Goal: Complete Application Form: Complete application form

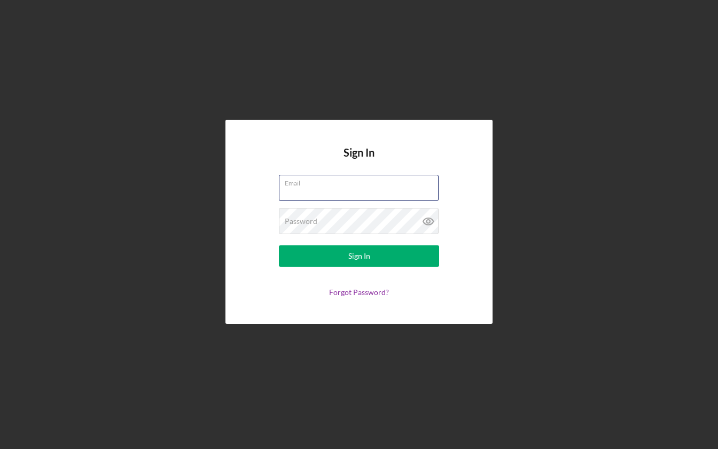
type input "[EMAIL_ADDRESS][DOMAIN_NAME]"
click at [359, 256] on button "Sign In" at bounding box center [359, 255] width 160 height 21
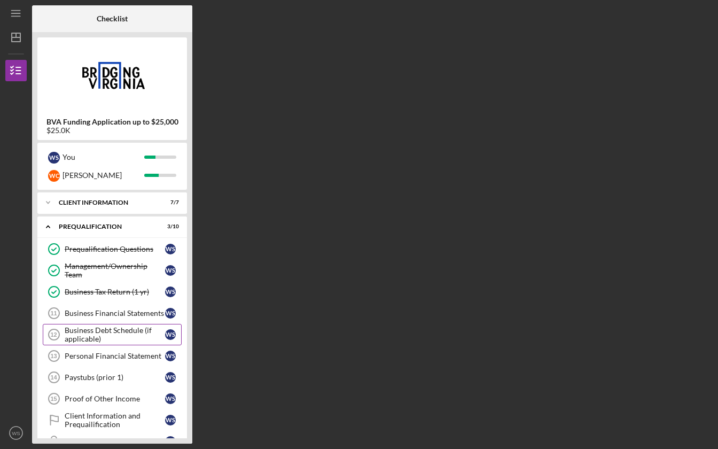
click at [80, 333] on div "Business Debt Schedule (if applicable)" at bounding box center [115, 334] width 100 height 17
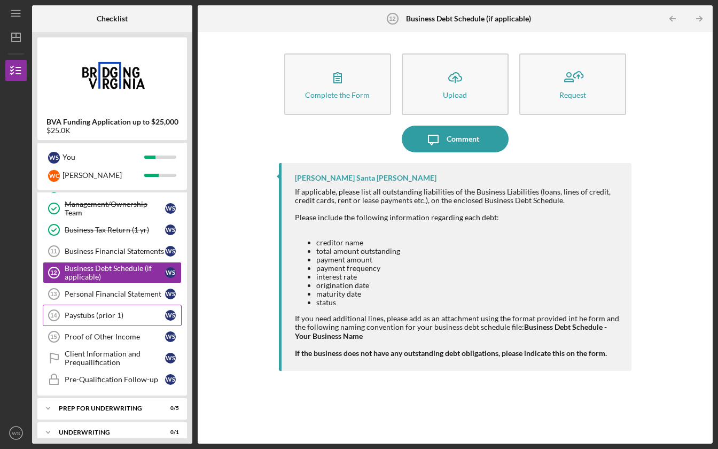
scroll to position [64, 0]
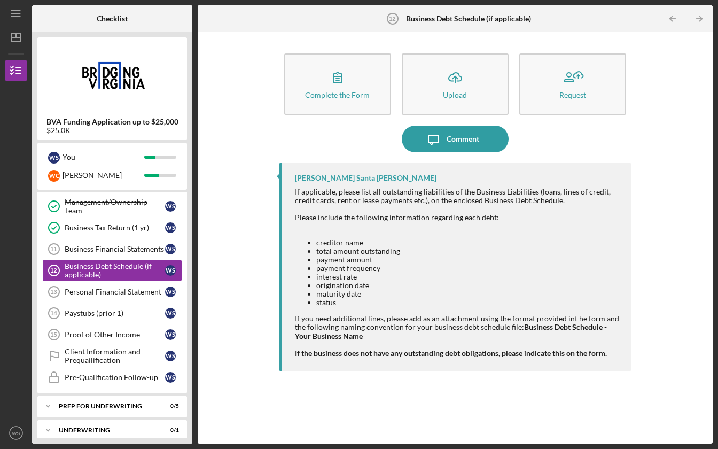
click at [130, 266] on div "Business Debt Schedule (if applicable)" at bounding box center [115, 270] width 100 height 17
click at [92, 247] on div "Business Financial Statements" at bounding box center [115, 249] width 100 height 9
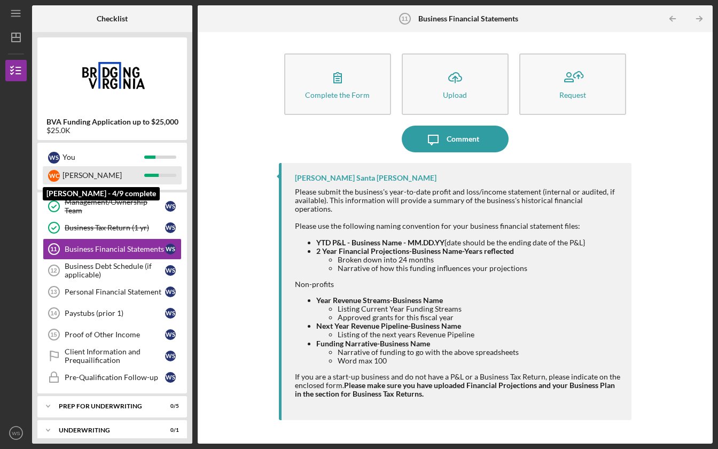
click at [156, 182] on div "[PERSON_NAME]" at bounding box center [112, 175] width 139 height 18
click at [127, 167] on div "[PERSON_NAME]" at bounding box center [103, 175] width 82 height 18
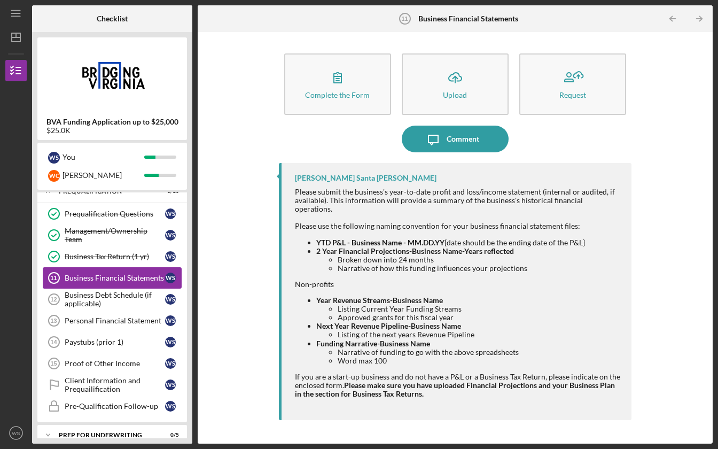
scroll to position [35, 0]
click at [95, 301] on div "Business Debt Schedule (if applicable)" at bounding box center [115, 299] width 100 height 17
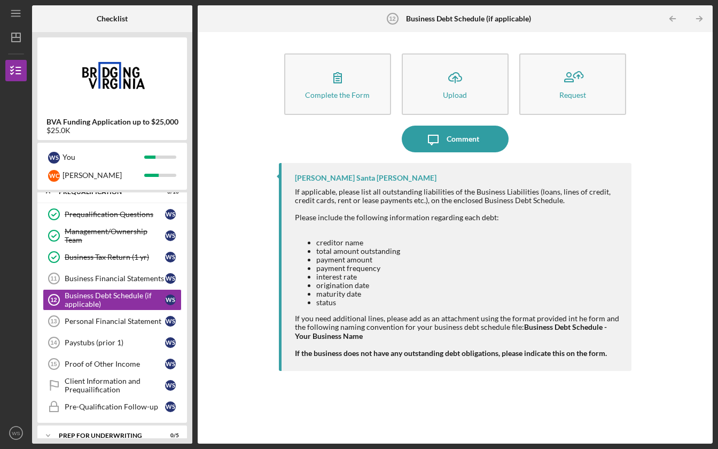
click at [338, 92] on div "Complete the Form" at bounding box center [337, 95] width 65 height 8
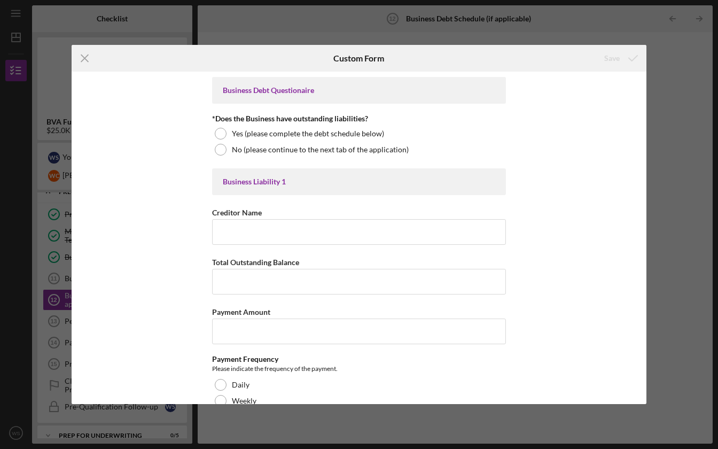
click at [338, 92] on div "Business Debt Questionaire" at bounding box center [359, 90] width 272 height 9
click at [65, 53] on div "Icon/Menu Close Custom Form Save Business Debt Questionaire *Does the Business …" at bounding box center [359, 224] width 718 height 449
click at [79, 58] on icon "Icon/Menu Close" at bounding box center [85, 58] width 27 height 27
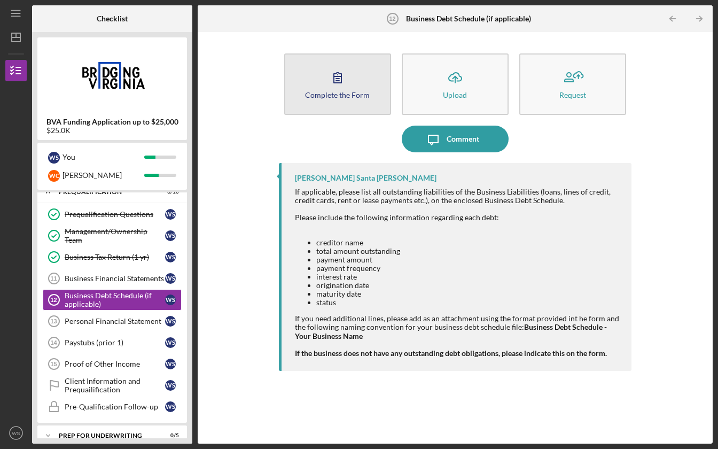
click at [337, 81] on icon "button" at bounding box center [337, 78] width 7 height 10
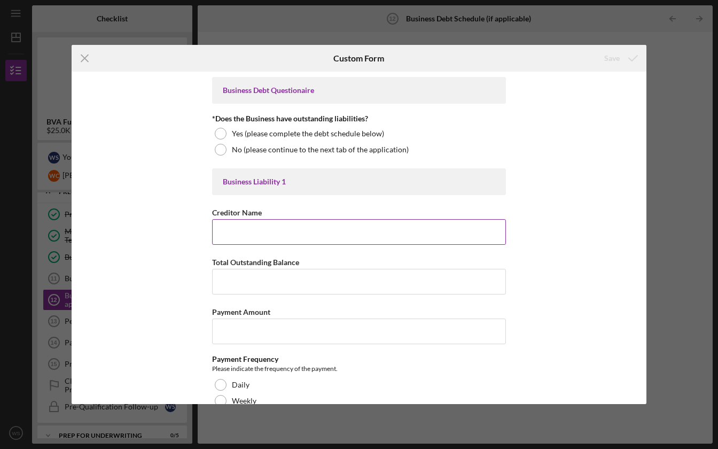
click at [268, 227] on input "Creditor Name" at bounding box center [359, 232] width 294 height 26
click at [245, 234] on input "Capital One 1,661.49" at bounding box center [359, 232] width 294 height 26
click at [260, 233] on input "Capital One 1,661.49" at bounding box center [359, 232] width 294 height 26
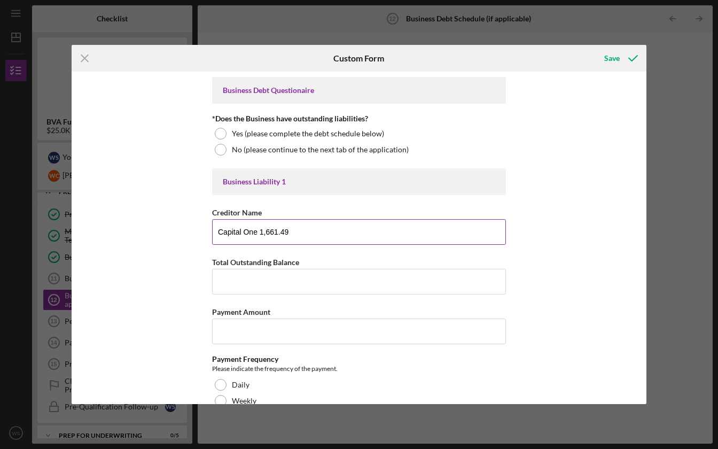
drag, startPoint x: 258, startPoint y: 233, endPoint x: 295, endPoint y: 235, distance: 36.9
click at [295, 235] on input "Capital One 1,661.49" at bounding box center [359, 232] width 294 height 26
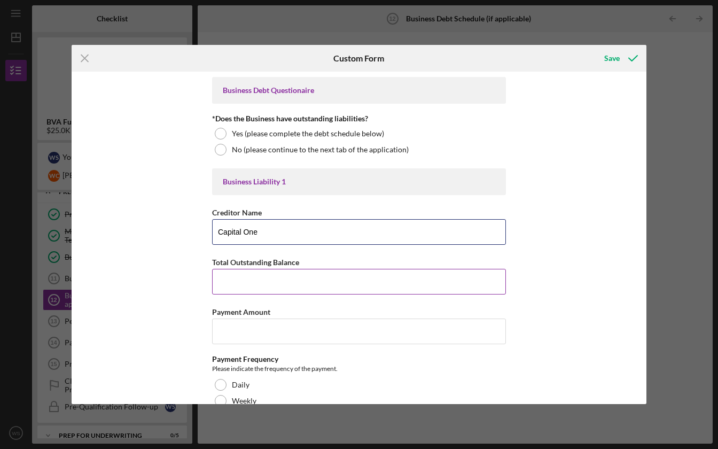
type input "Capital One"
click at [246, 280] on input "Total Outstanding Balance" at bounding box center [359, 282] width 294 height 26
paste input "$1,661.49"
type input "$1,661.49"
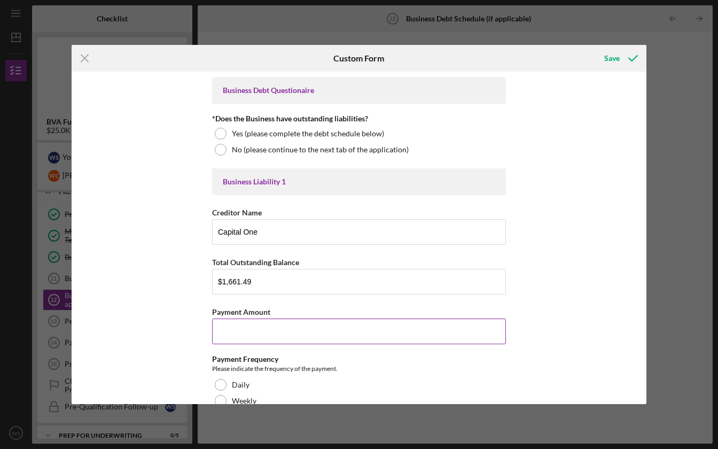
click at [240, 323] on input "Payment Amount" at bounding box center [359, 331] width 294 height 26
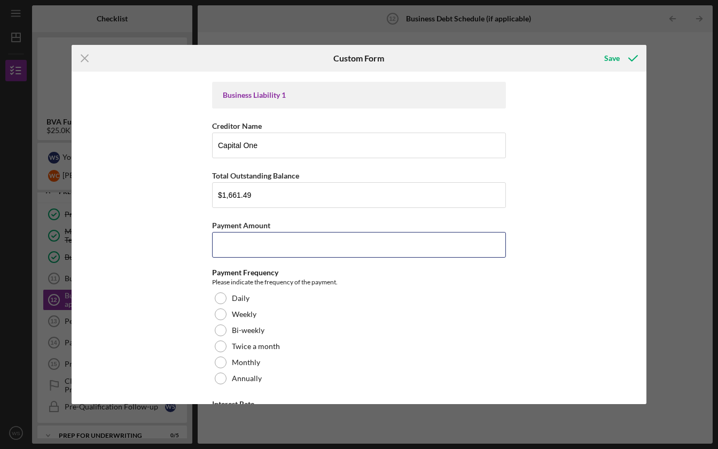
scroll to position [100, 0]
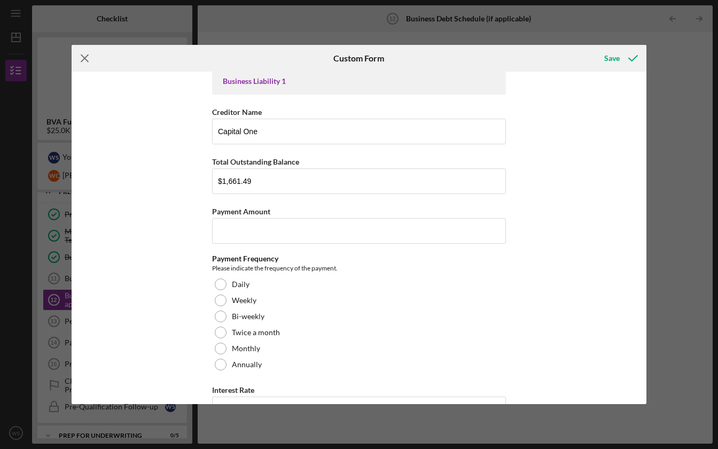
click at [83, 56] on line at bounding box center [85, 58] width 7 height 7
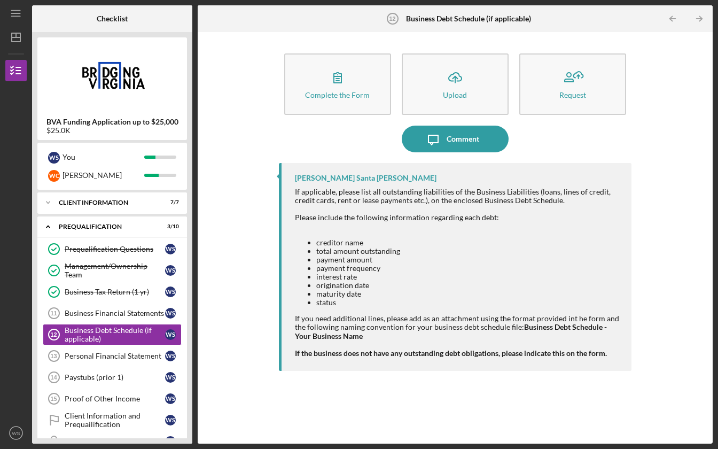
click at [187, 292] on div "BVA Funding Application up to $25,000 $25.0K W S You [PERSON_NAME] Icon/Expande…" at bounding box center [112, 237] width 160 height 411
click at [121, 380] on div "Paystubs (prior 1)" at bounding box center [115, 377] width 100 height 9
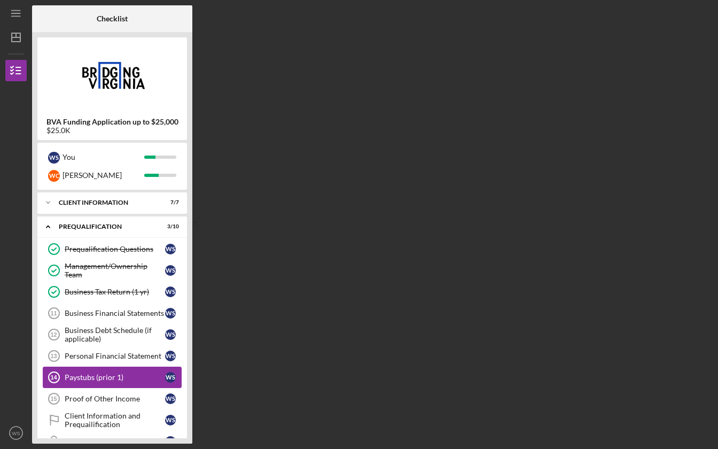
click at [87, 376] on div "Paystubs (prior 1)" at bounding box center [115, 377] width 100 height 9
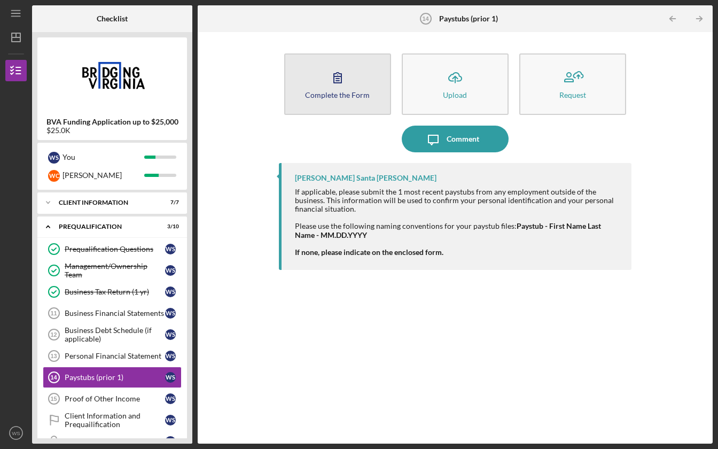
click at [347, 98] on div "Complete the Form" at bounding box center [337, 95] width 65 height 8
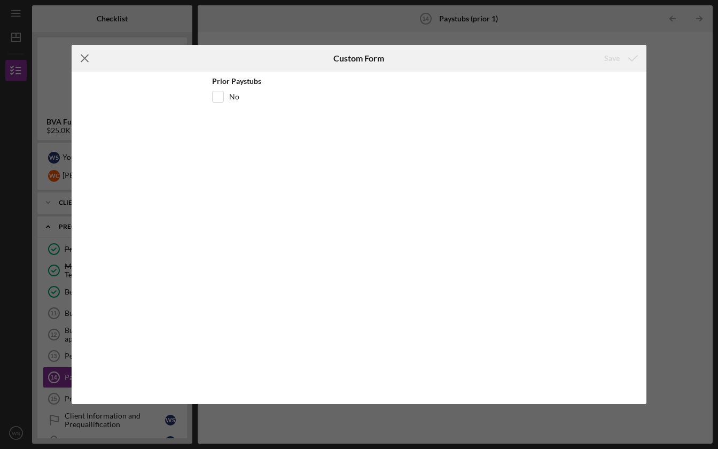
click at [78, 58] on icon "Icon/Menu Close" at bounding box center [85, 58] width 27 height 27
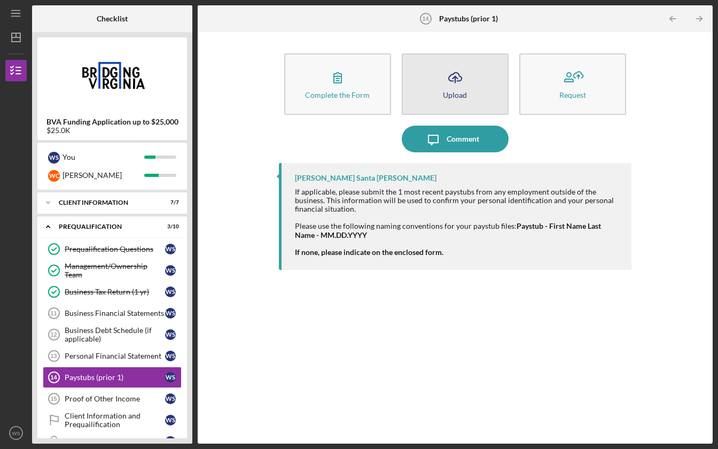
click at [463, 97] on div "Upload" at bounding box center [455, 95] width 24 height 8
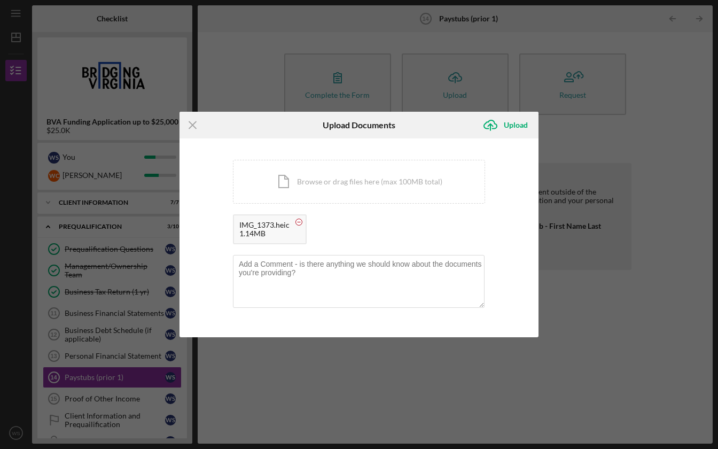
click at [298, 221] on circle at bounding box center [299, 222] width 6 height 6
click at [521, 123] on div "Upload" at bounding box center [516, 124] width 24 height 21
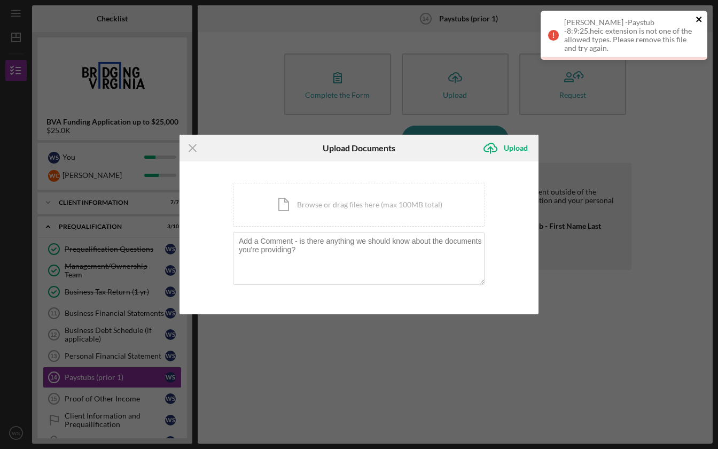
click at [702, 18] on icon "close" at bounding box center [698, 19] width 7 height 9
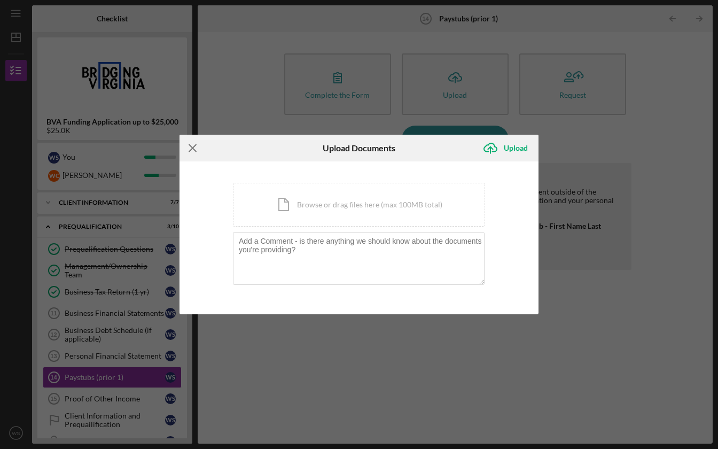
click at [188, 144] on icon "Icon/Menu Close" at bounding box center [192, 148] width 27 height 27
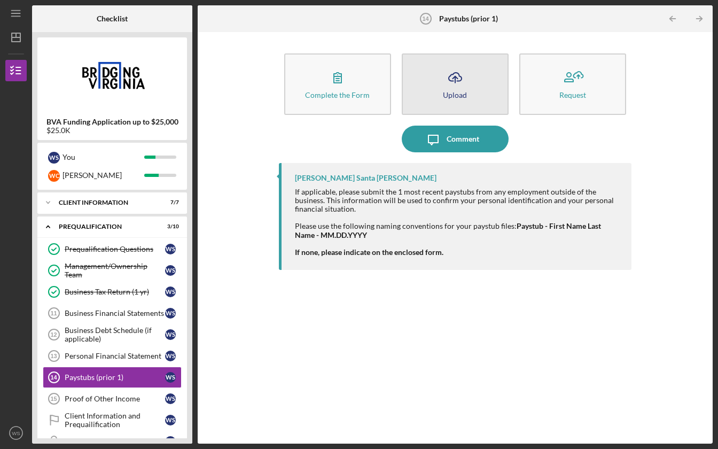
click at [453, 88] on icon "Icon/Upload" at bounding box center [455, 77] width 27 height 27
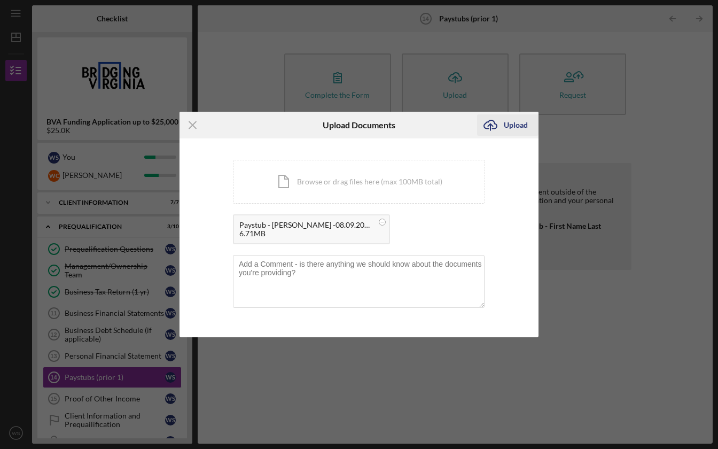
click at [521, 124] on div "Upload" at bounding box center [516, 124] width 24 height 21
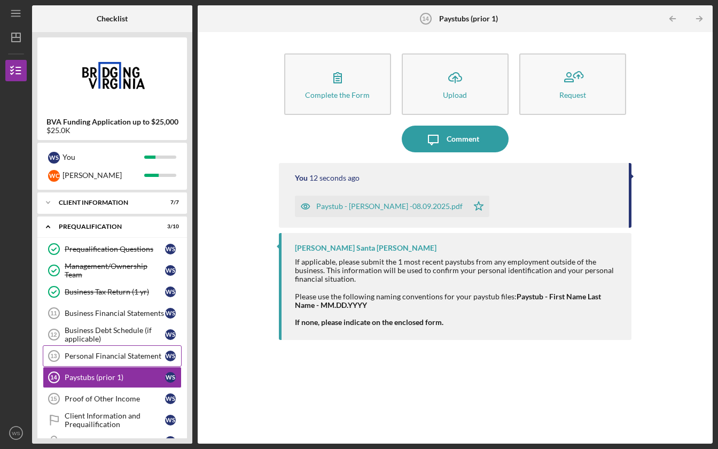
click at [117, 350] on link "Personal Financial Statement 13 Personal Financial Statement W S" at bounding box center [112, 355] width 139 height 21
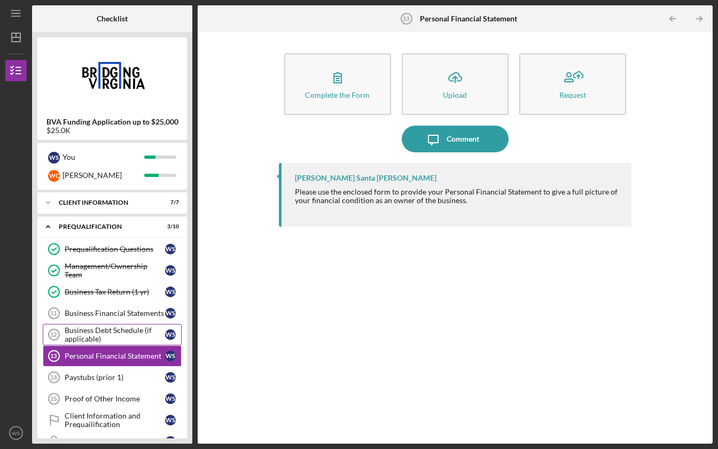
click at [102, 329] on div "Business Debt Schedule (if applicable)" at bounding box center [115, 334] width 100 height 17
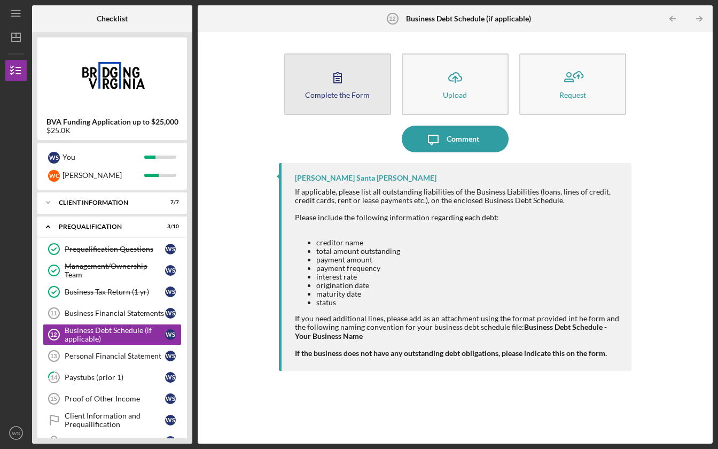
click at [342, 96] on div "Complete the Form" at bounding box center [337, 95] width 65 height 8
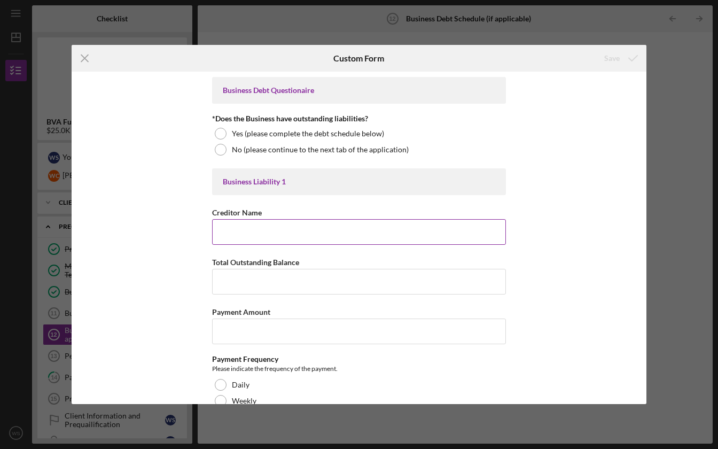
click at [309, 224] on input "Creditor Name" at bounding box center [359, 232] width 294 height 26
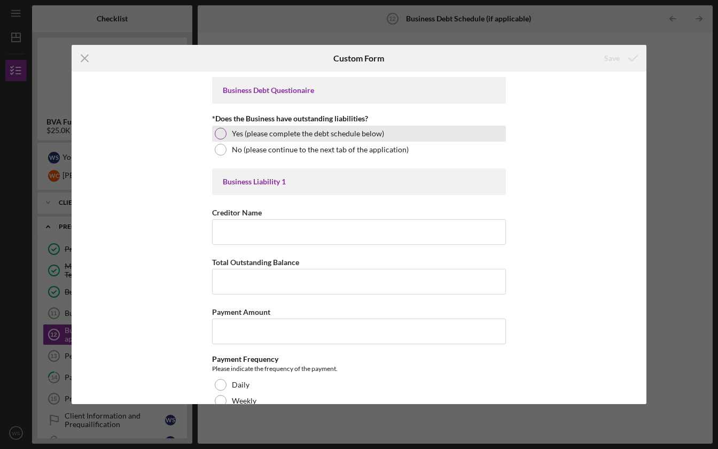
click at [218, 134] on div at bounding box center [221, 134] width 12 height 12
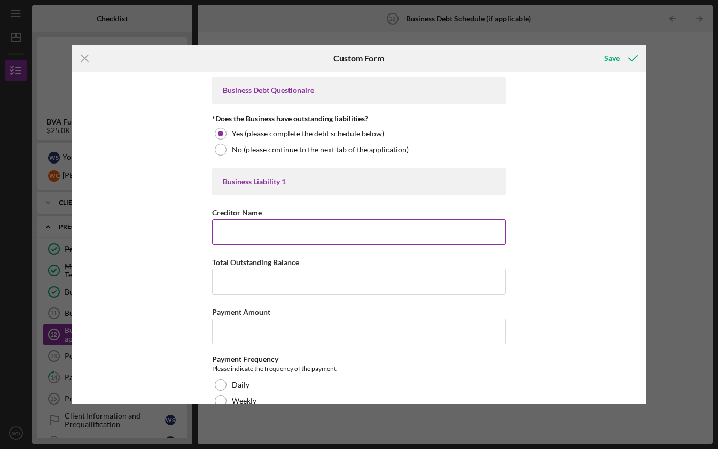
click at [238, 239] on input "Creditor Name" at bounding box center [359, 232] width 294 height 26
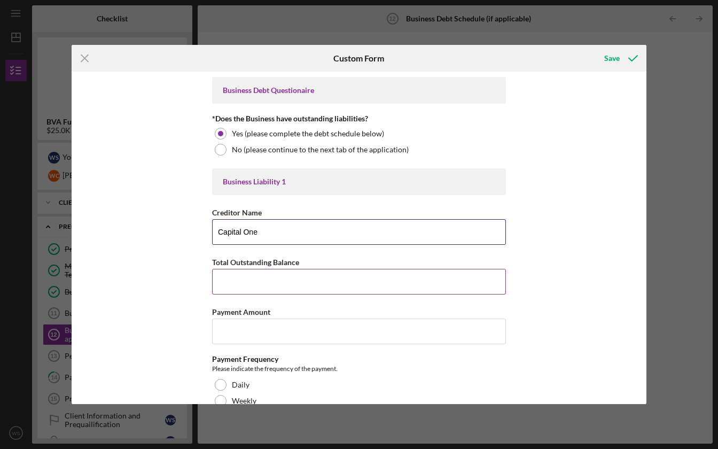
type input "Capital One"
click at [236, 287] on input "Total Outstanding Balance" at bounding box center [359, 282] width 294 height 26
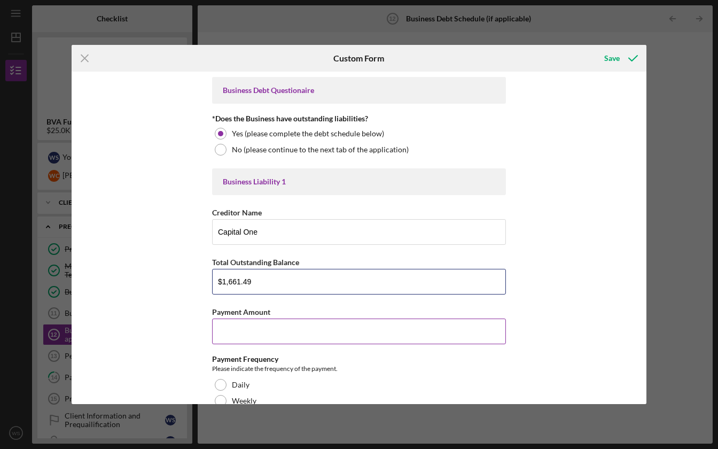
type input "$1,661.49"
click at [229, 333] on input "Payment Amount" at bounding box center [359, 331] width 294 height 26
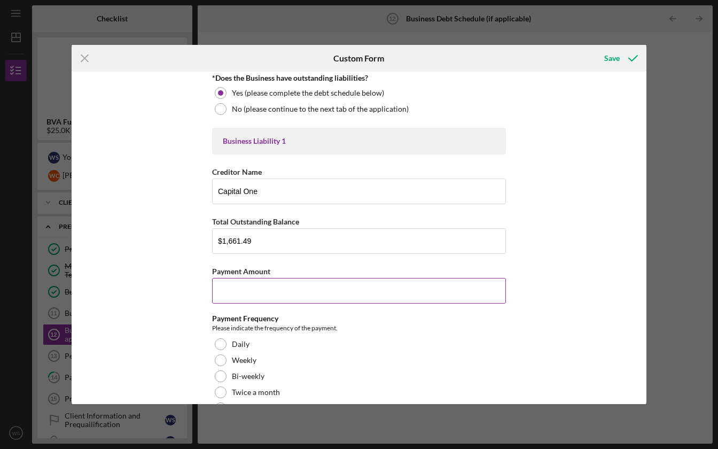
scroll to position [48, 0]
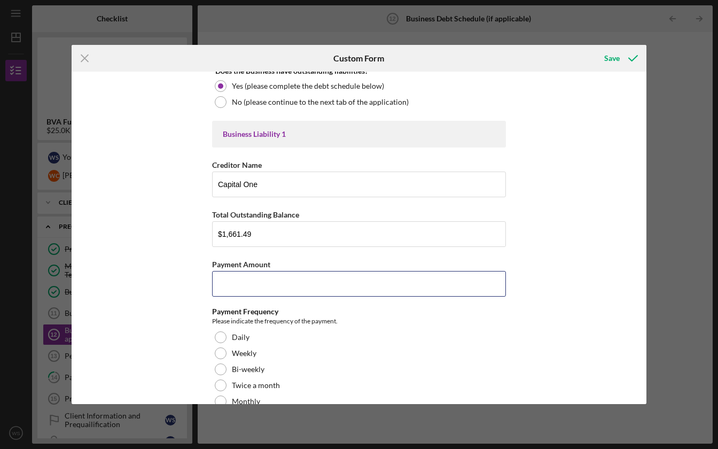
type input "$2"
click at [258, 285] on input "$2" at bounding box center [359, 284] width 294 height 26
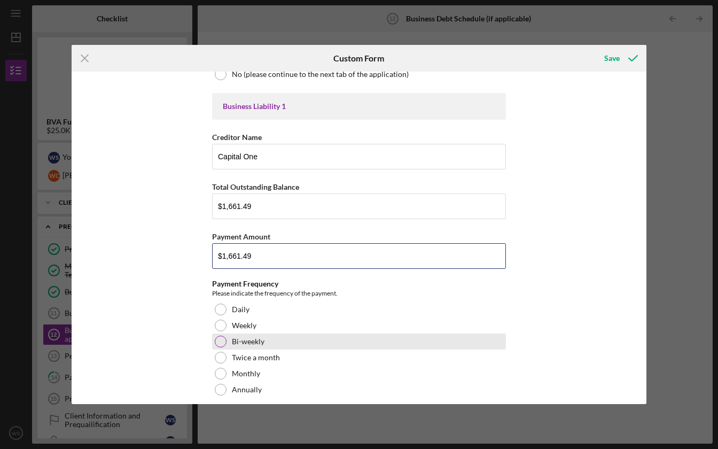
scroll to position [76, 0]
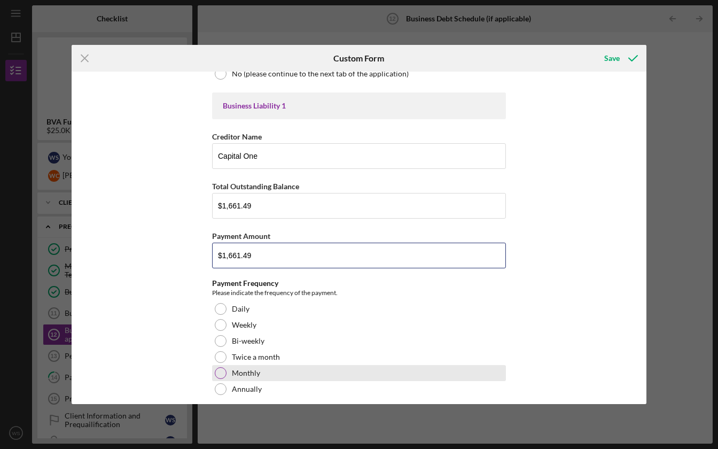
type input "$1,661.49"
click at [218, 373] on div at bounding box center [221, 373] width 12 height 12
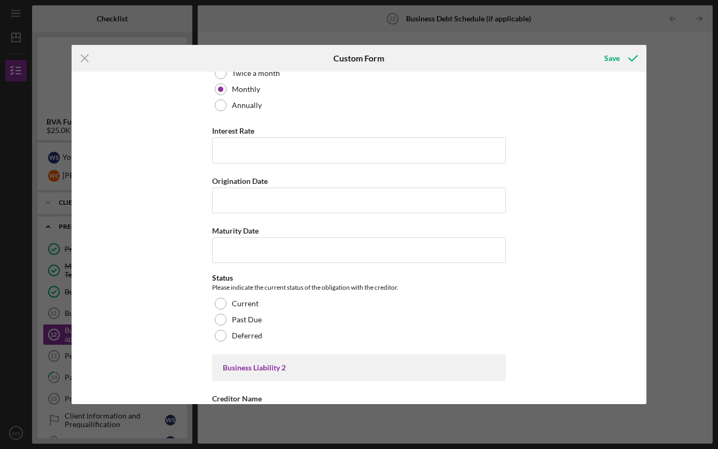
scroll to position [360, 0]
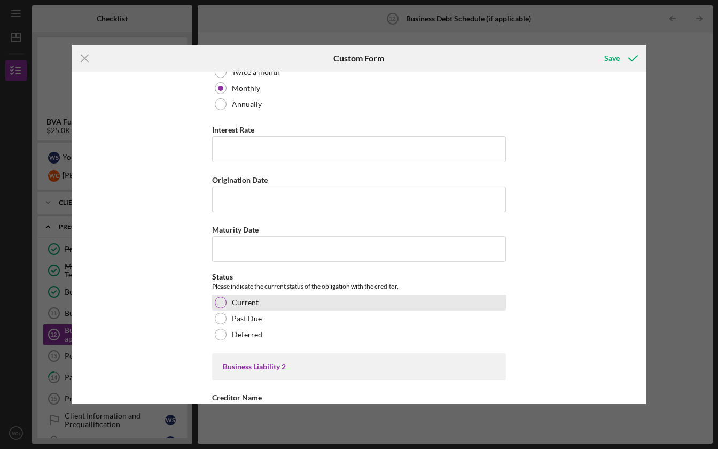
click at [216, 300] on div at bounding box center [221, 302] width 12 height 12
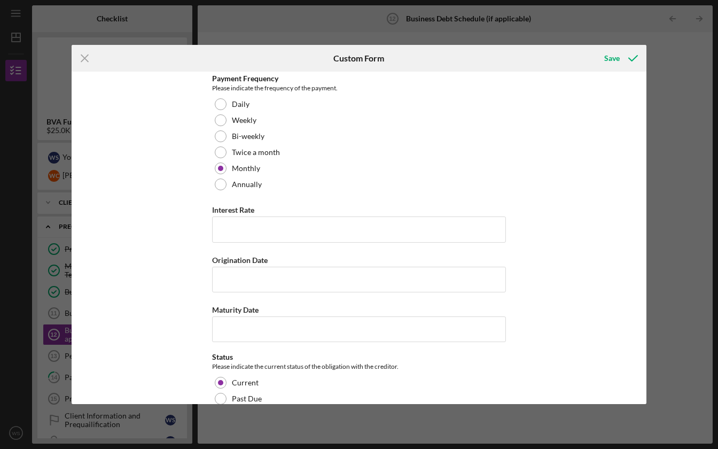
scroll to position [277, 0]
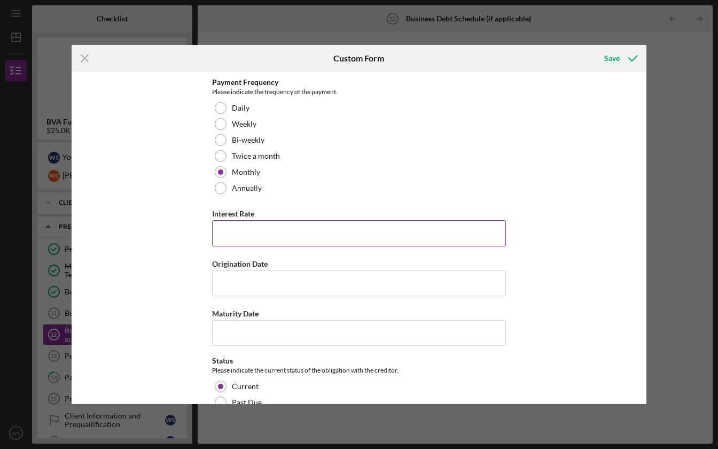
click at [288, 232] on input "Interest Rate" at bounding box center [359, 233] width 294 height 26
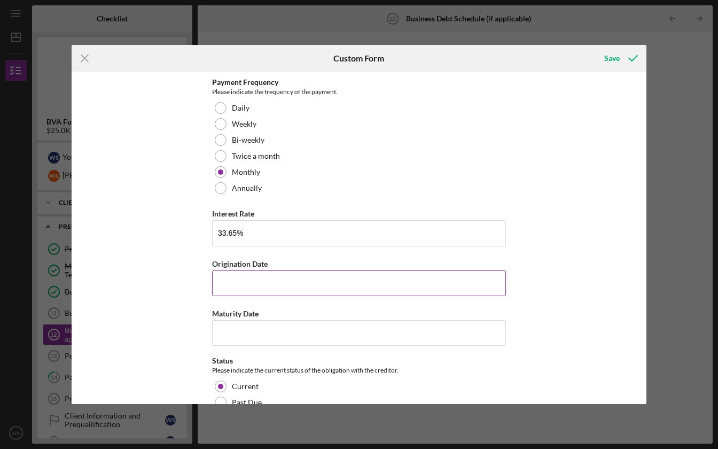
type input "33.65000%"
click at [243, 283] on input "Origination Date" at bounding box center [359, 283] width 294 height 26
type input "[DATE]"
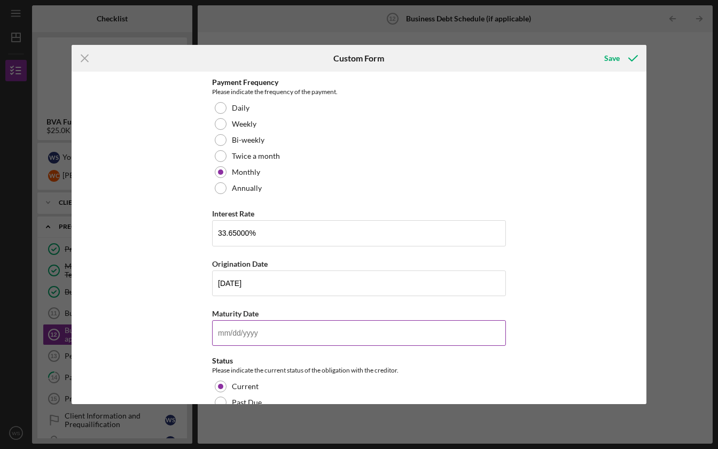
click at [215, 342] on input "Maturity Date" at bounding box center [359, 333] width 294 height 26
type input "[DATE]"
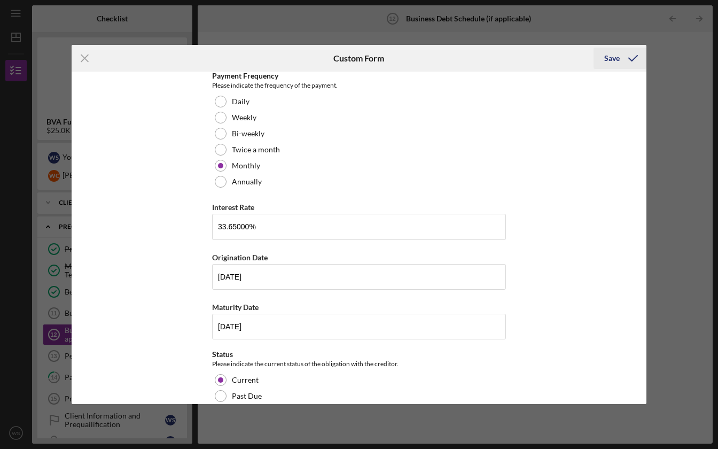
click at [608, 55] on div "Save" at bounding box center [611, 58] width 15 height 21
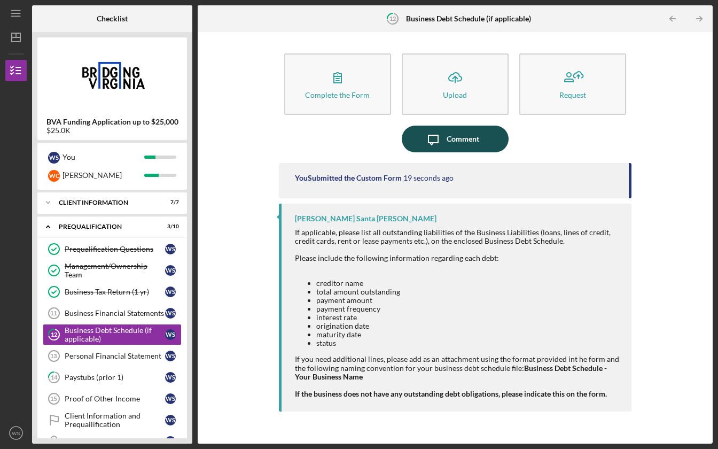
click at [476, 144] on div "Comment" at bounding box center [462, 138] width 33 height 27
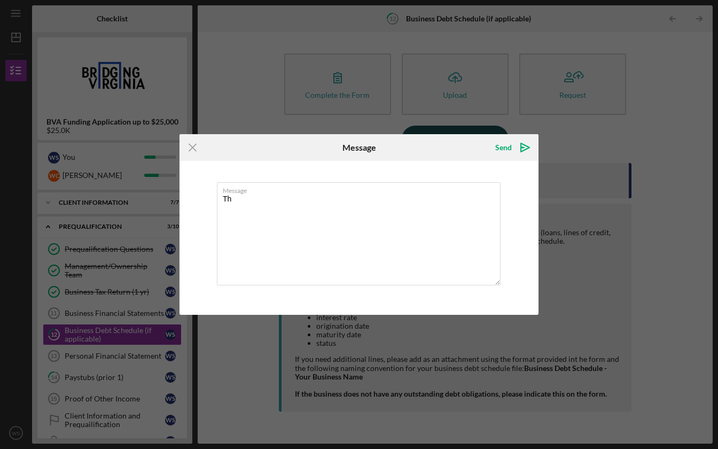
type textarea "T"
type textarea "I"
type textarea "O"
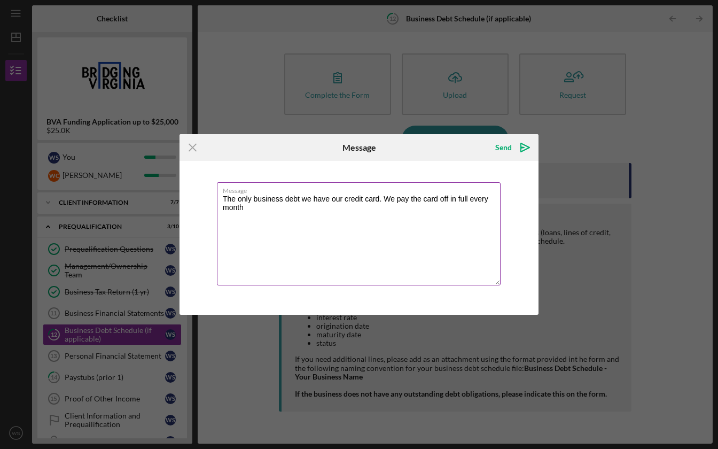
click at [380, 200] on textarea "The only business debt we have our credit card. We pay the card off in full eve…" at bounding box center [359, 233] width 284 height 103
click at [326, 206] on textarea "The only business debt we have our credit card (Capital One). We pay the card o…" at bounding box center [359, 233] width 284 height 103
click at [452, 208] on textarea "The only business debt we have our credit card (Capital One). We pay the card o…" at bounding box center [359, 233] width 284 height 103
click at [489, 208] on textarea "The only business debt we have our credit card (Capital One). We pay the card o…" at bounding box center [359, 233] width 284 height 103
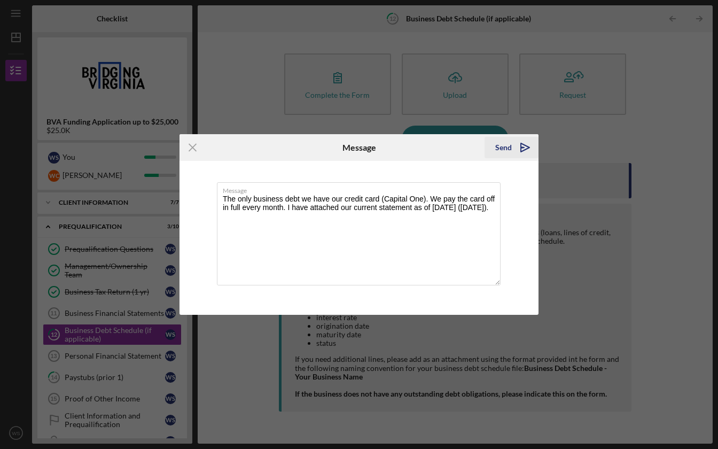
type textarea "The only business debt we have our credit card (Capital One). We pay the card o…"
click at [501, 146] on div "Send" at bounding box center [503, 147] width 17 height 21
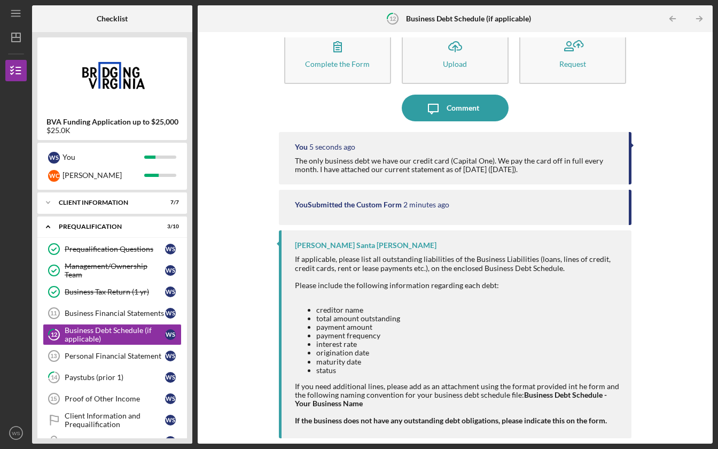
scroll to position [30, 0]
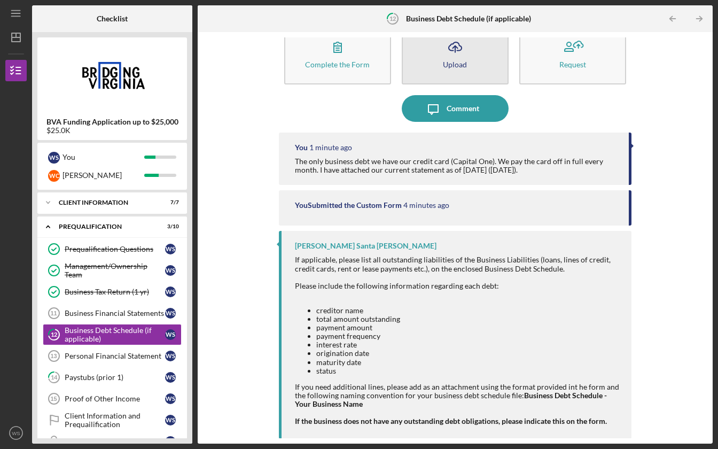
click at [452, 65] on div "Upload" at bounding box center [455, 64] width 24 height 8
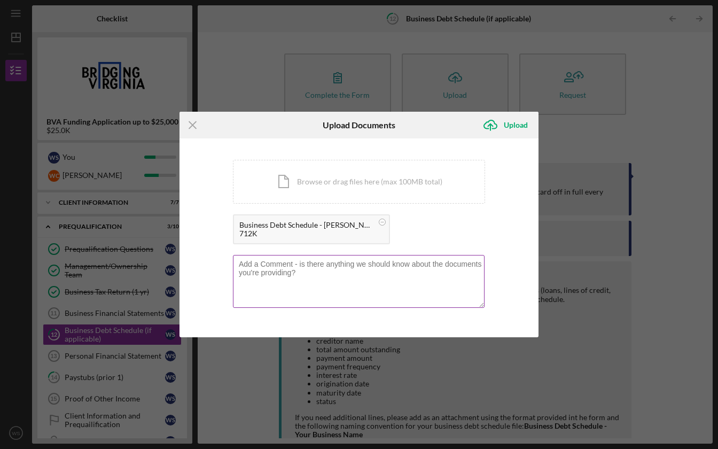
click at [367, 276] on textarea at bounding box center [358, 281] width 251 height 52
click at [251, 266] on textarea "This our credit card statement for our Capital One card." at bounding box center [358, 281] width 251 height 52
click at [445, 269] on textarea "This is our credit card statement for our Capital One card." at bounding box center [358, 281] width 251 height 52
type textarea "This is our credit card statement for our Capital One card. We pay it off in fu…"
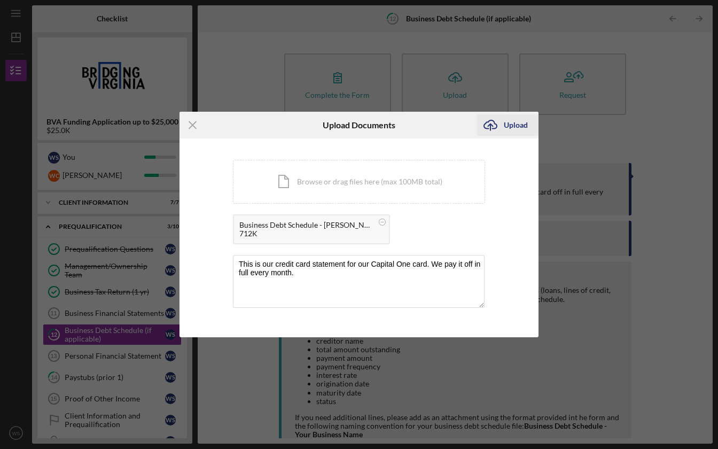
click at [518, 123] on div "Upload" at bounding box center [516, 124] width 24 height 21
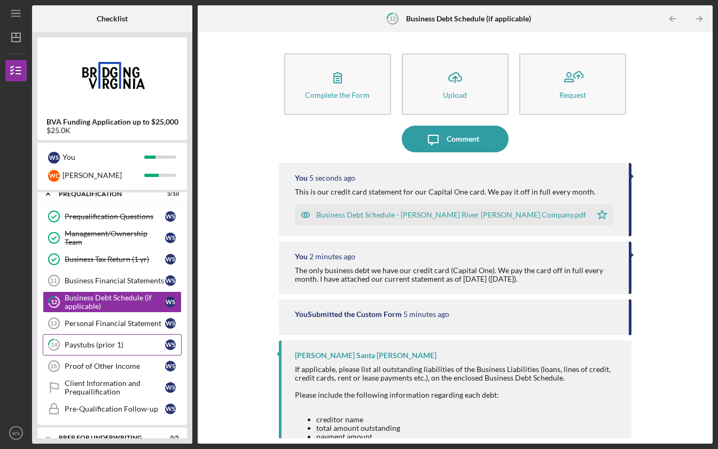
scroll to position [35, 0]
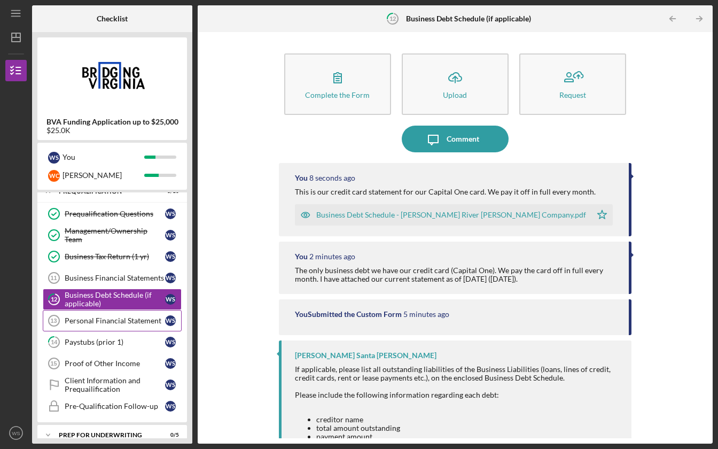
click at [107, 325] on link "Personal Financial Statement 13 Personal Financial Statement W S" at bounding box center [112, 320] width 139 height 21
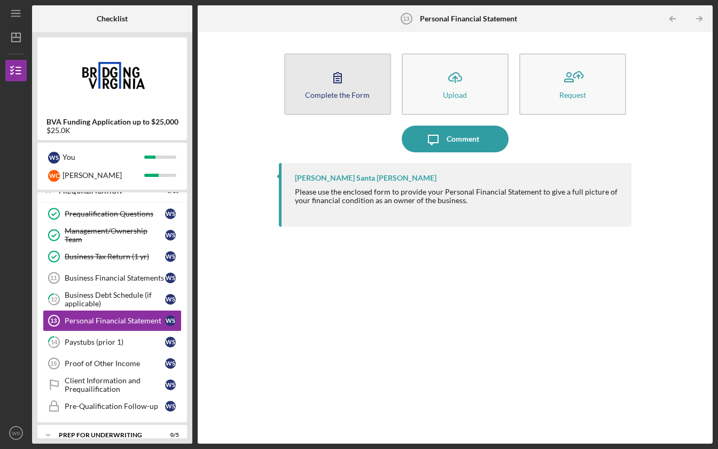
click at [341, 84] on icon "button" at bounding box center [337, 77] width 27 height 27
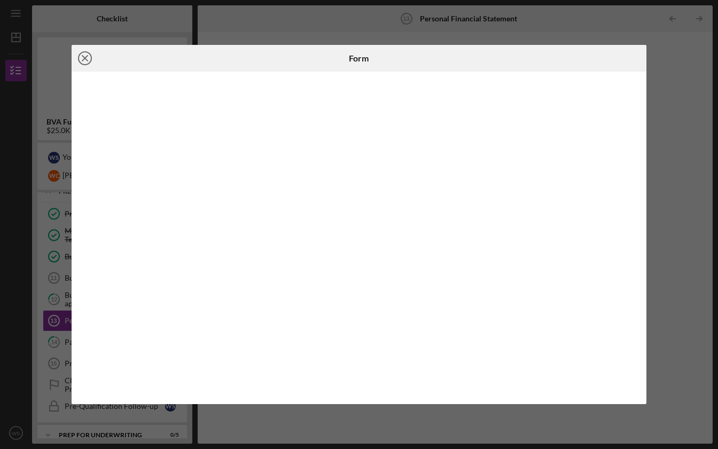
click at [81, 54] on icon "Icon/Close" at bounding box center [85, 58] width 27 height 27
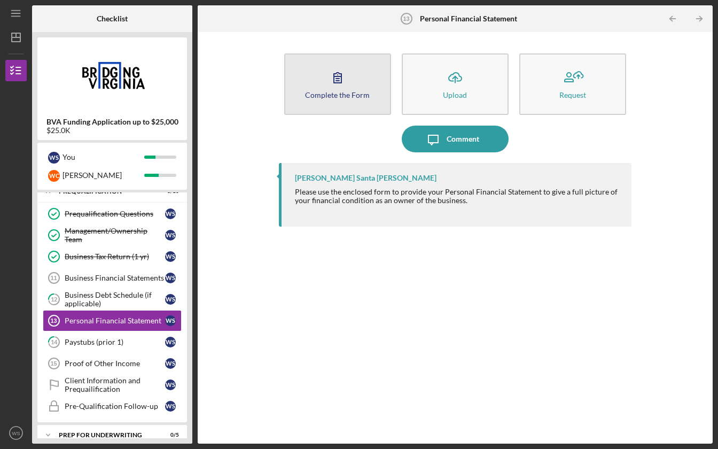
click at [327, 95] on div "Complete the Form" at bounding box center [337, 95] width 65 height 8
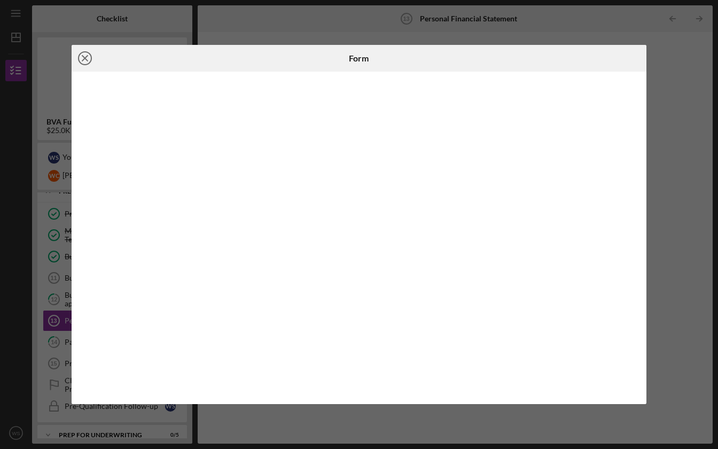
click at [88, 65] on icon "Icon/Close" at bounding box center [85, 58] width 27 height 27
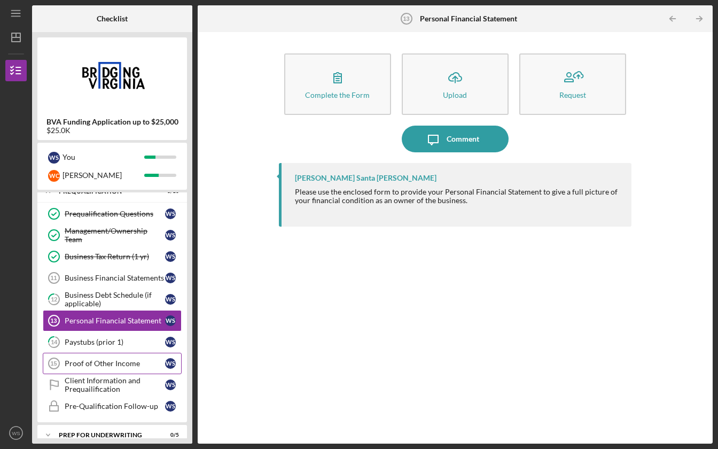
click at [108, 363] on div "Proof of Other Income" at bounding box center [115, 363] width 100 height 9
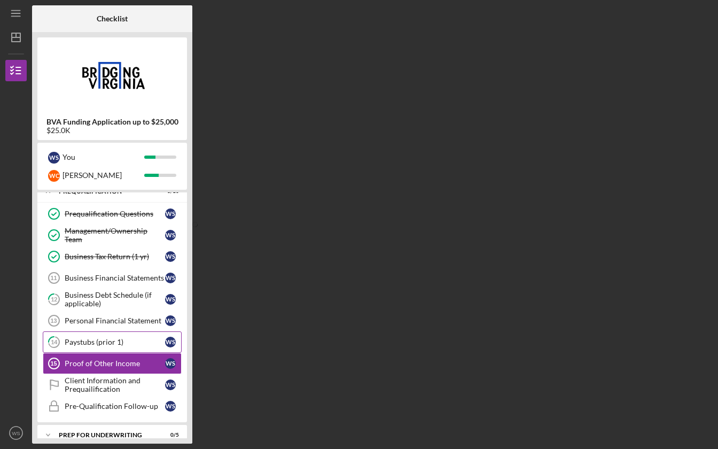
click at [106, 347] on link "14 Paystubs (prior 1) W S" at bounding box center [112, 341] width 139 height 21
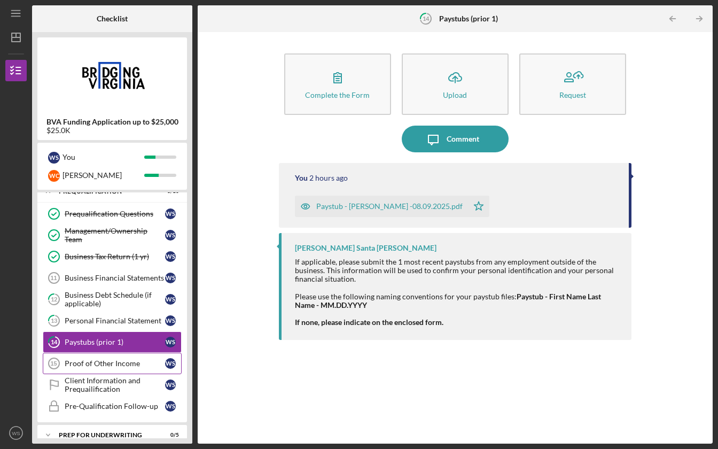
click at [89, 357] on link "Proof of Other Income 15 Proof of Other Income W S" at bounding box center [112, 362] width 139 height 21
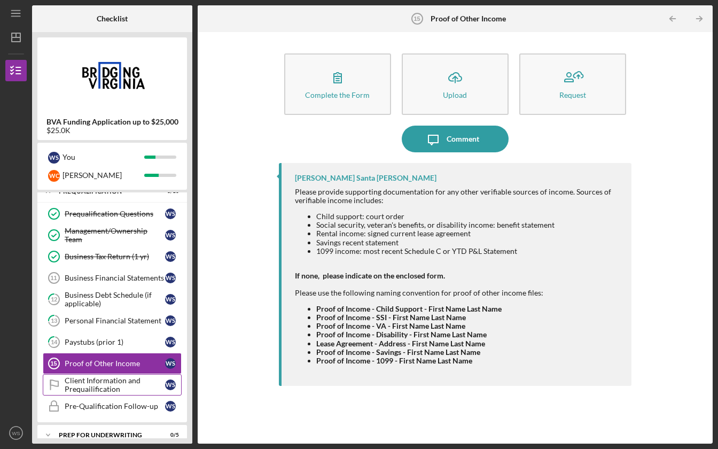
click at [97, 386] on div "Client Information and Prequailification" at bounding box center [115, 384] width 100 height 17
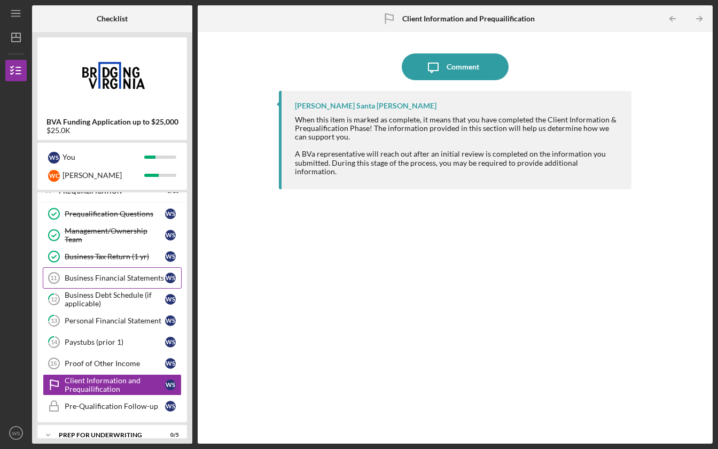
click at [117, 279] on div "Business Financial Statements" at bounding box center [115, 277] width 100 height 9
